Goal: Find contact information: Obtain details needed to contact an individual or organization

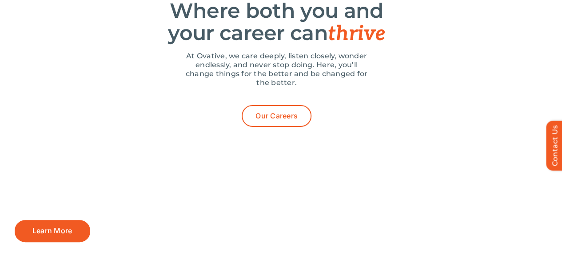
scroll to position [3243, 0]
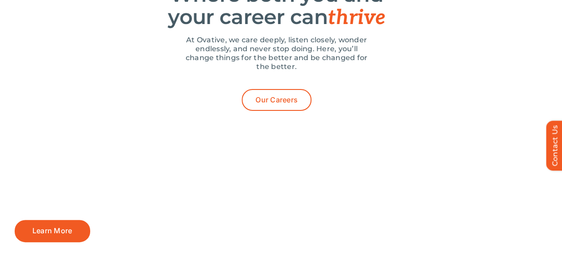
drag, startPoint x: 443, startPoint y: 248, endPoint x: 397, endPoint y: 251, distance: 45.9
copy p "Ovative Group"
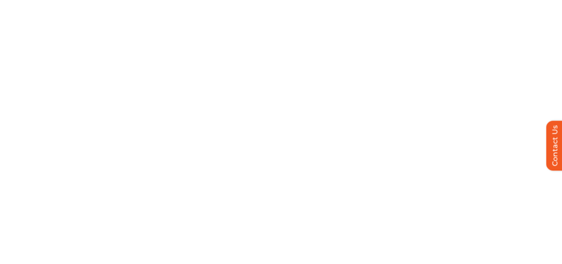
scroll to position [0, 0]
drag, startPoint x: 399, startPoint y: 129, endPoint x: 546, endPoint y: 126, distance: 146.7
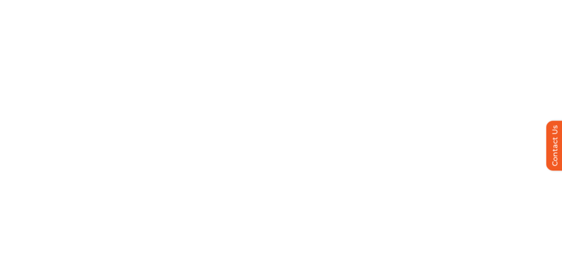
copy p "[STREET_ADDRESS][US_STATE]"
drag, startPoint x: 528, startPoint y: 138, endPoint x: 544, endPoint y: 136, distance: 15.8
copy p "5540"
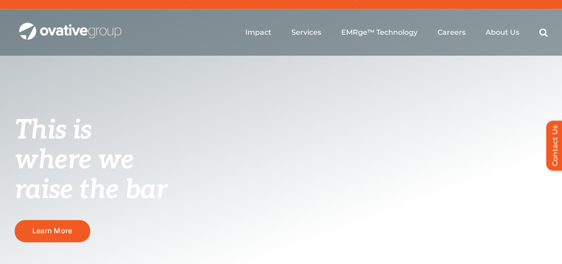
scroll to position [0, 0]
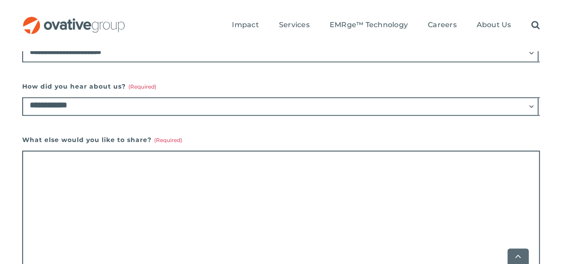
scroll to position [851, 0]
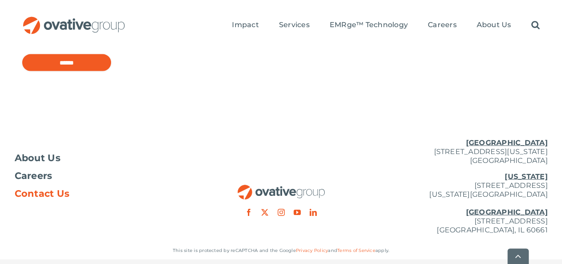
drag, startPoint x: 397, startPoint y: 248, endPoint x: 450, endPoint y: 144, distance: 116.9
copy p "Ovative Group"
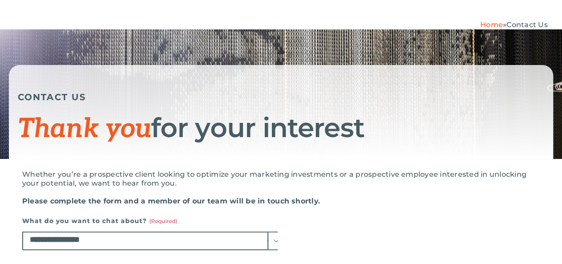
scroll to position [0, 0]
